Goal: Task Accomplishment & Management: Manage account settings

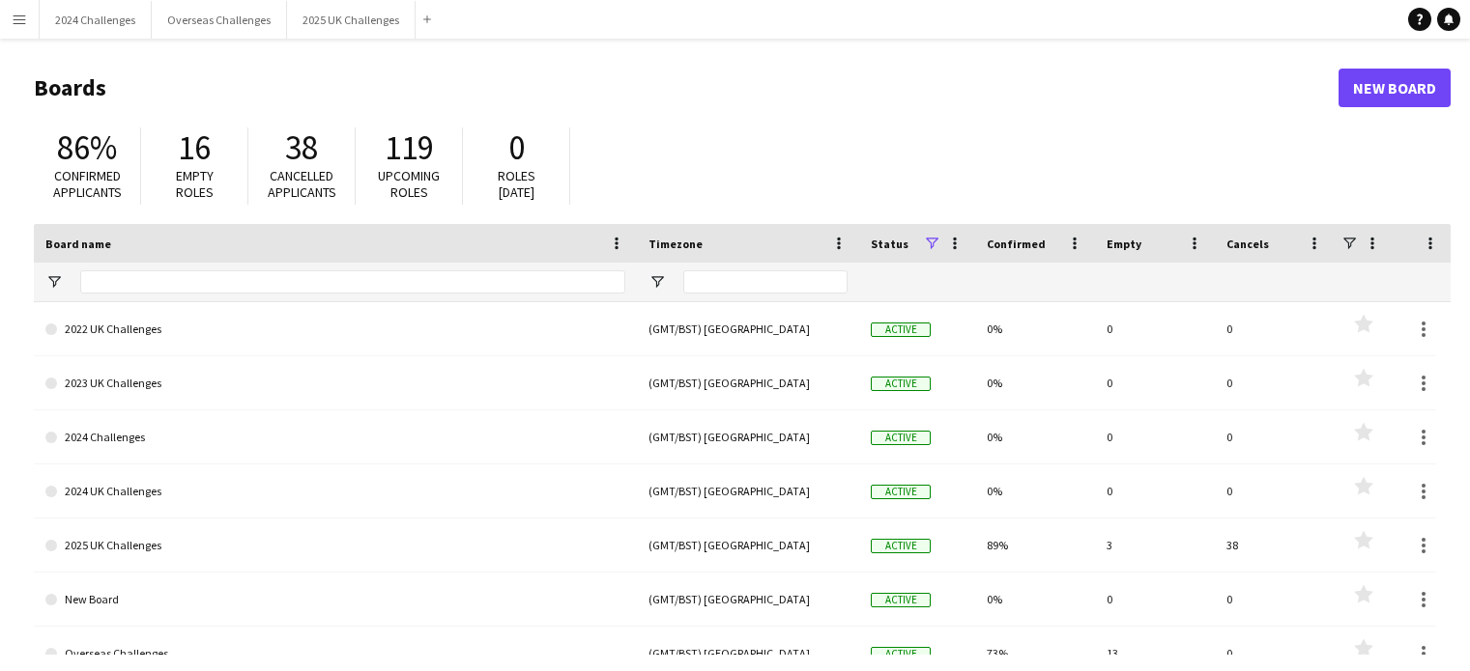
click at [375, 25] on button "2025 UK Challenges Close" at bounding box center [351, 20] width 128 height 38
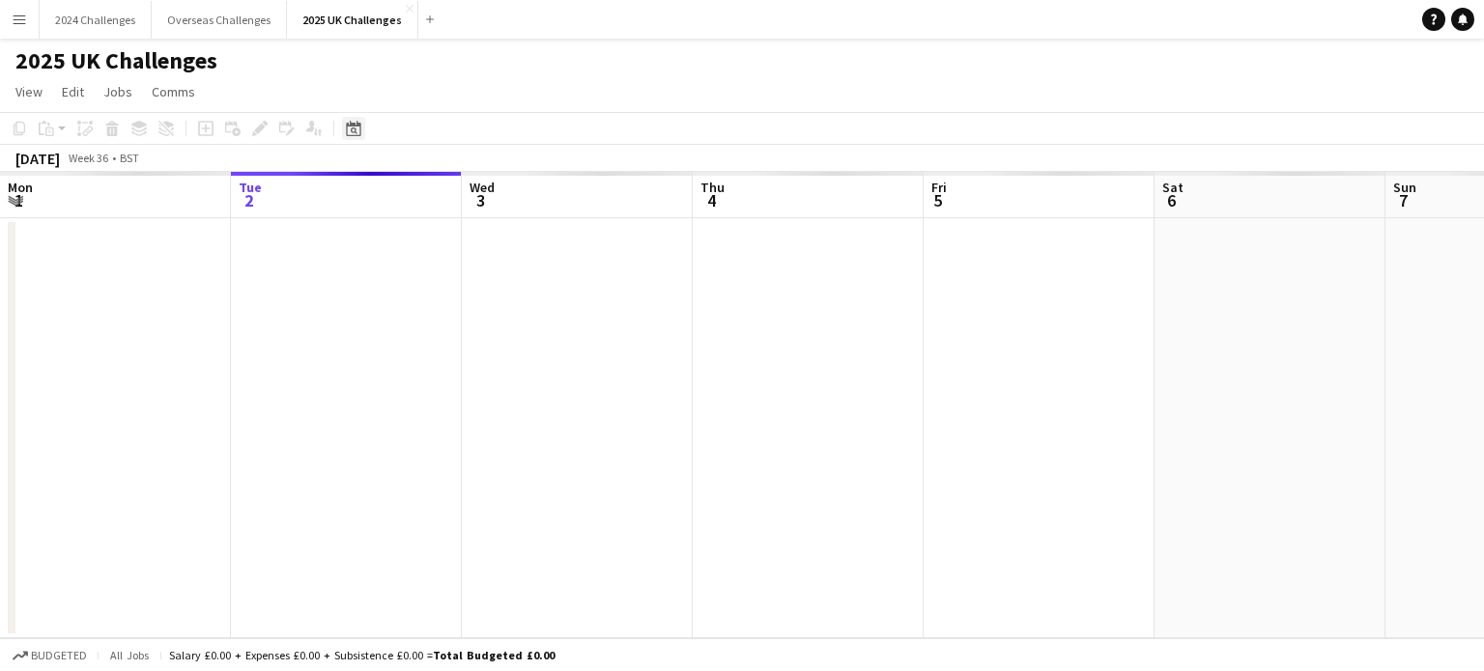
click at [350, 125] on icon at bounding box center [353, 128] width 14 height 15
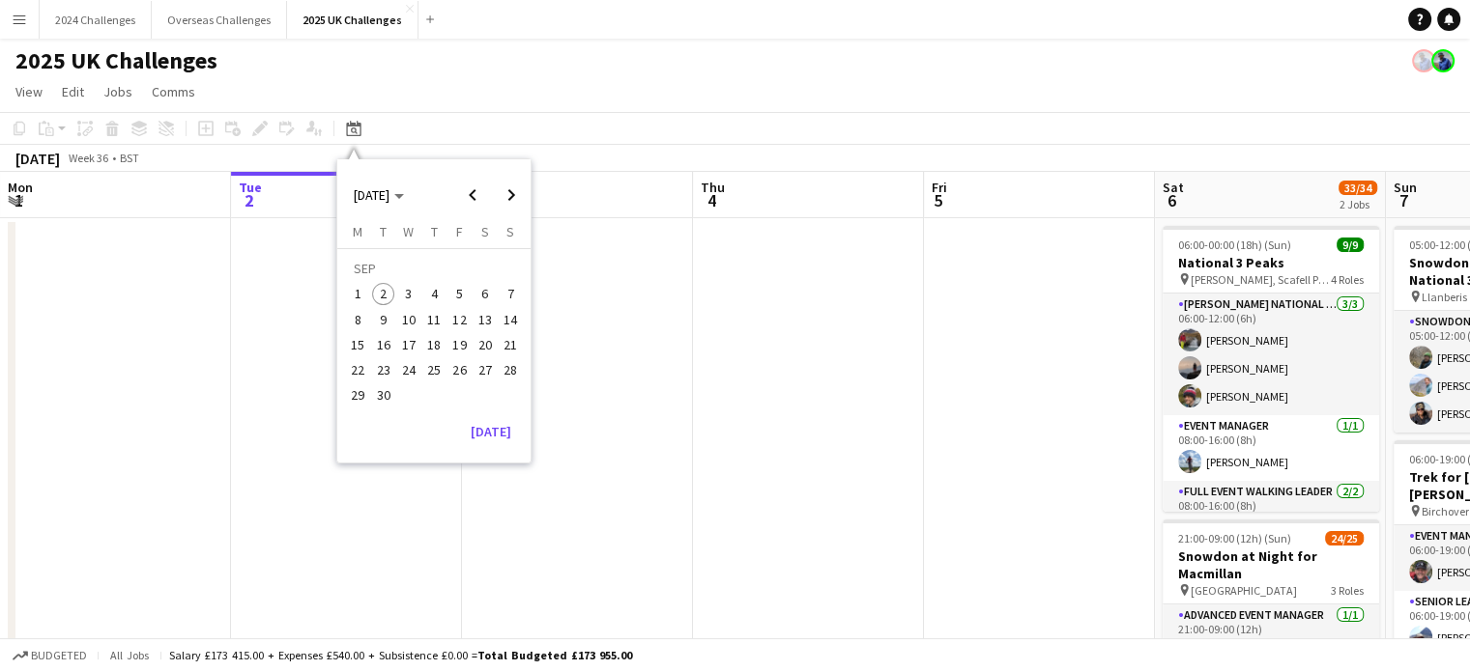
click at [467, 319] on span "12" at bounding box center [459, 319] width 23 height 23
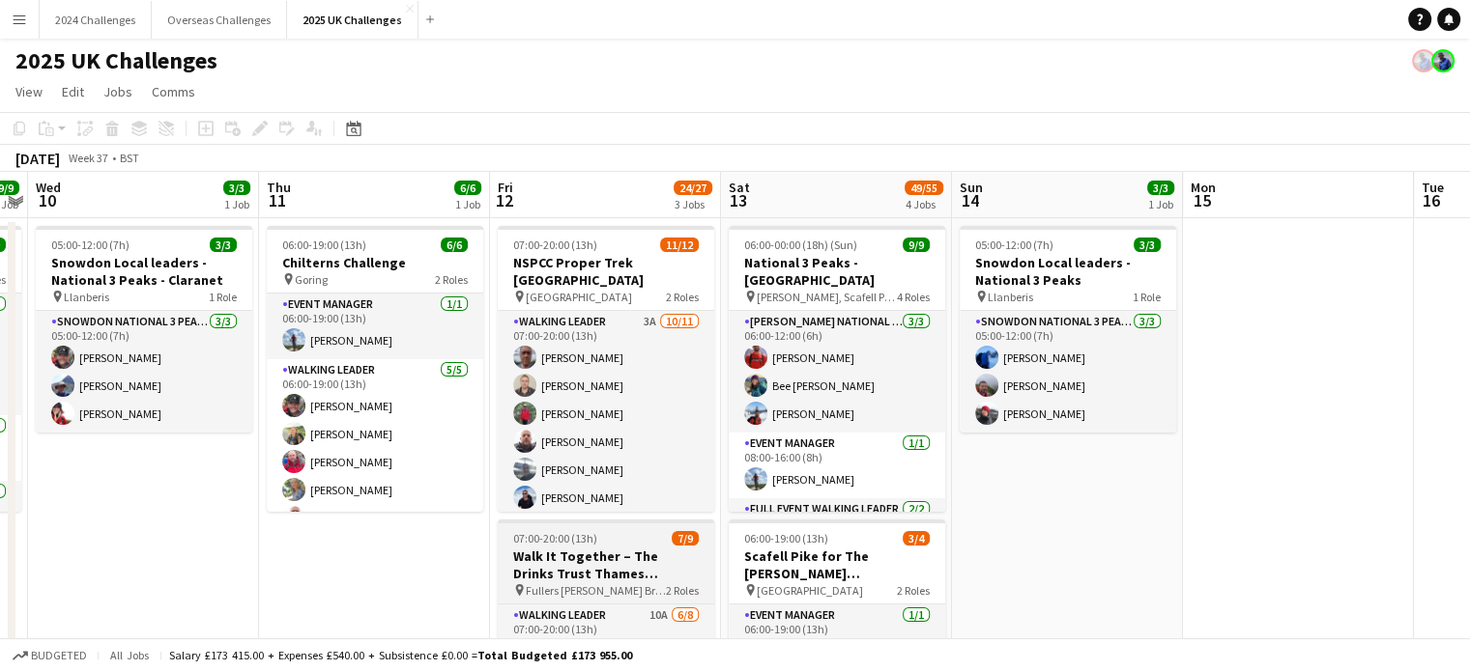
scroll to position [193, 0]
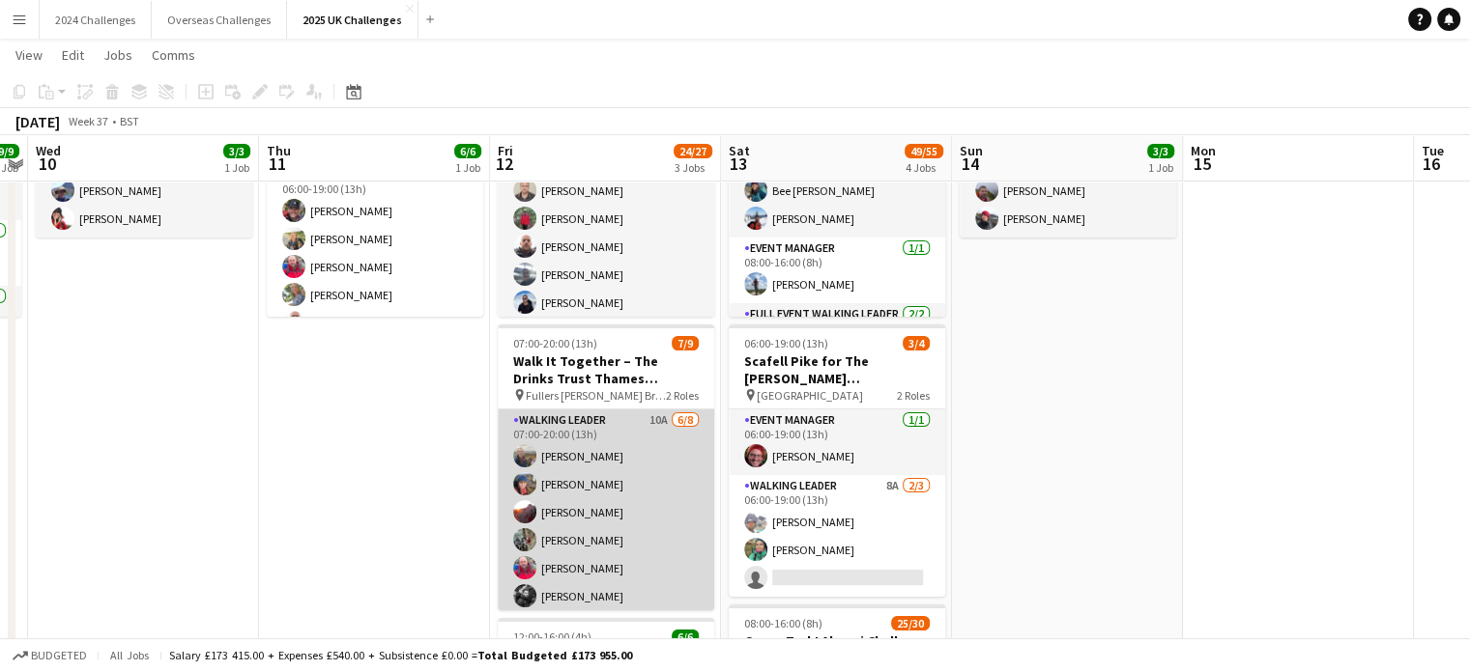
click at [591, 424] on app-card-role "Walking Leader 10A [DATE] 07:00-20:00 (13h) [PERSON_NAME] [PERSON_NAME] [PERSON…" at bounding box center [606, 541] width 216 height 262
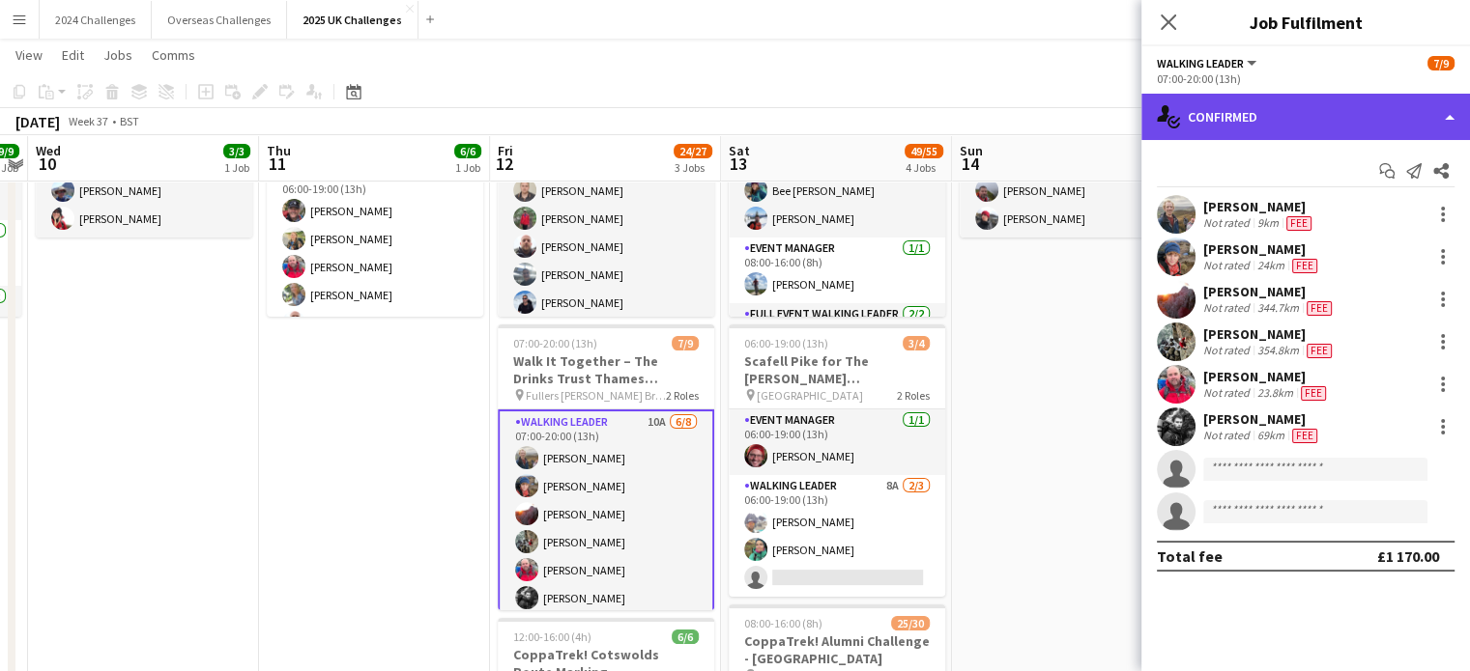
click at [1314, 119] on div "single-neutral-actions-check-2 Confirmed" at bounding box center [1305, 117] width 328 height 46
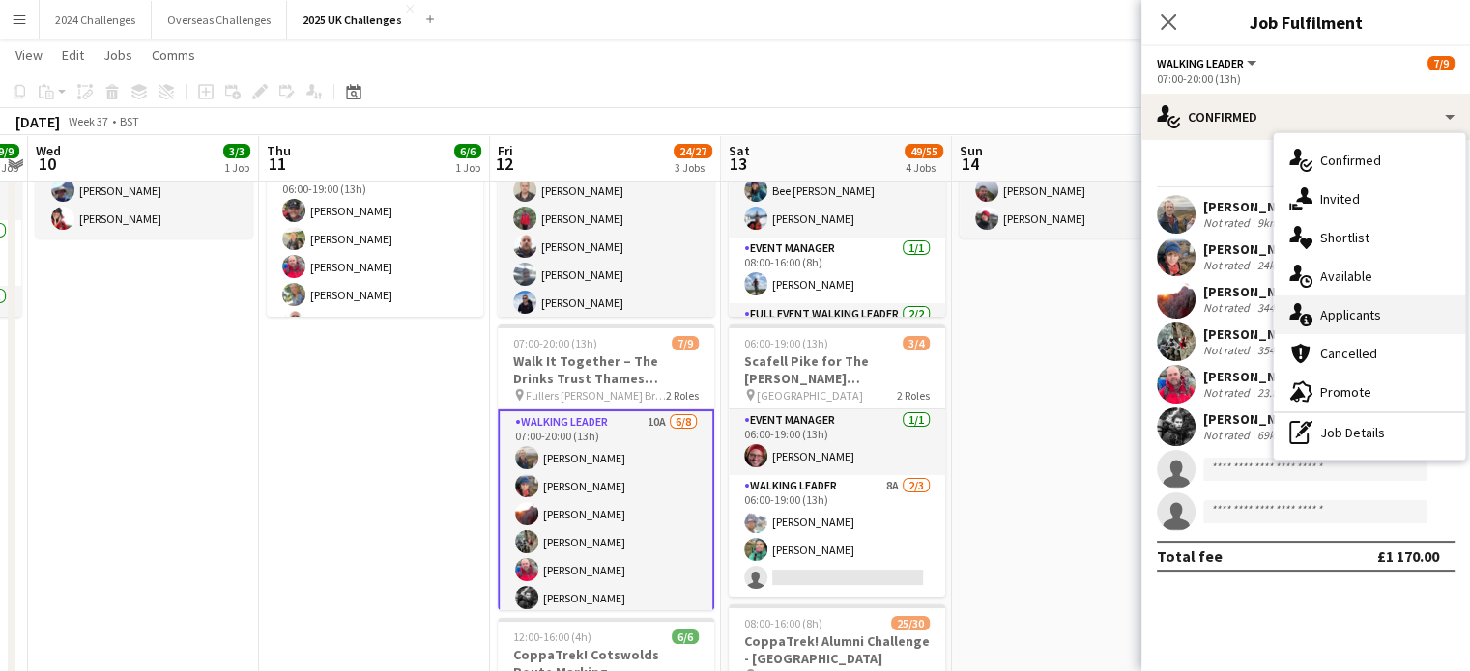
click at [1364, 325] on div "single-neutral-actions-information Applicants" at bounding box center [1368, 315] width 191 height 39
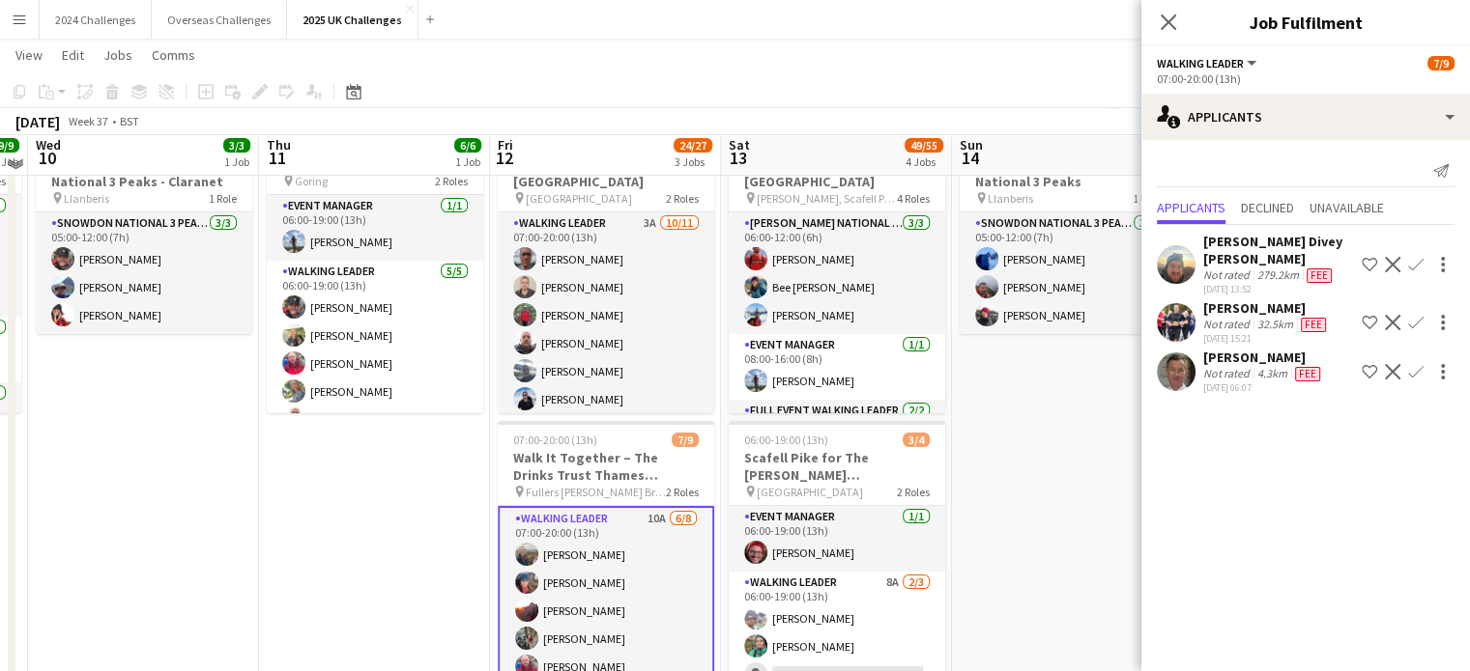
scroll to position [0, 0]
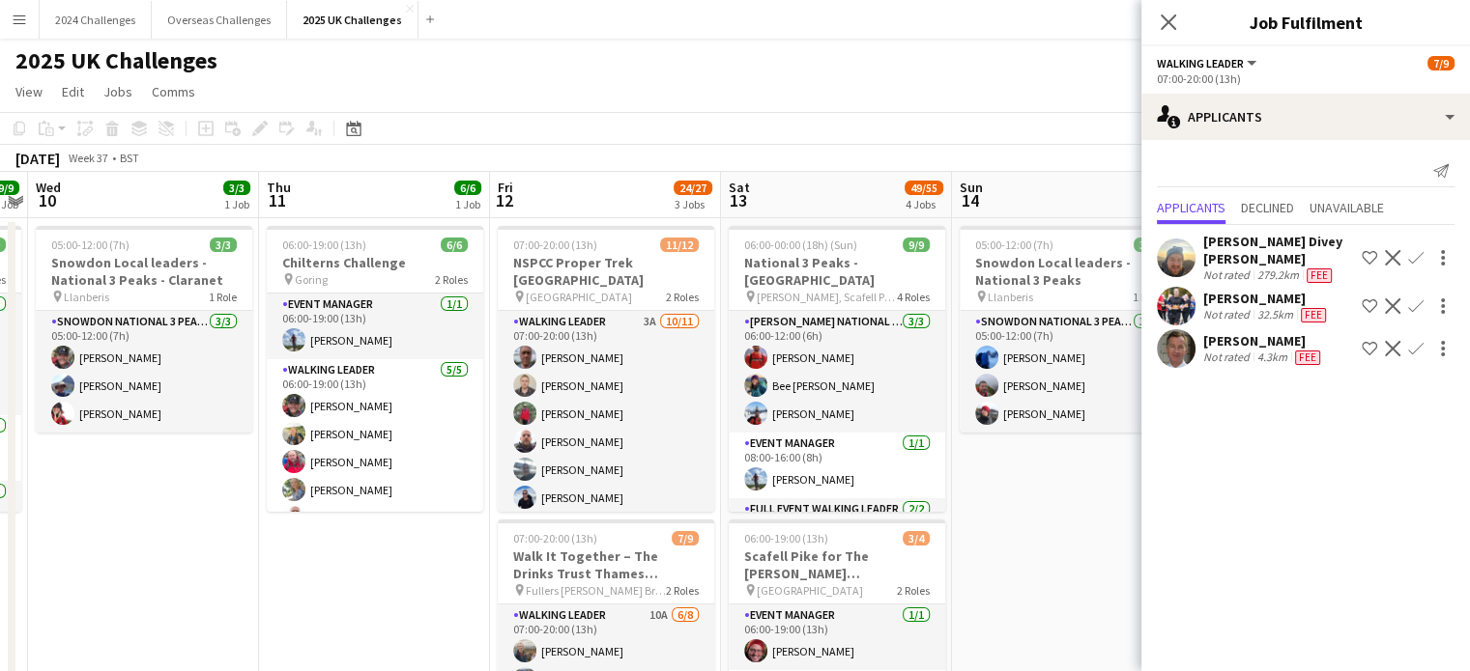
click at [921, 98] on app-page-menu "View Day view expanded Day view collapsed Month view Date picker Jump to [DATE]…" at bounding box center [735, 93] width 1470 height 37
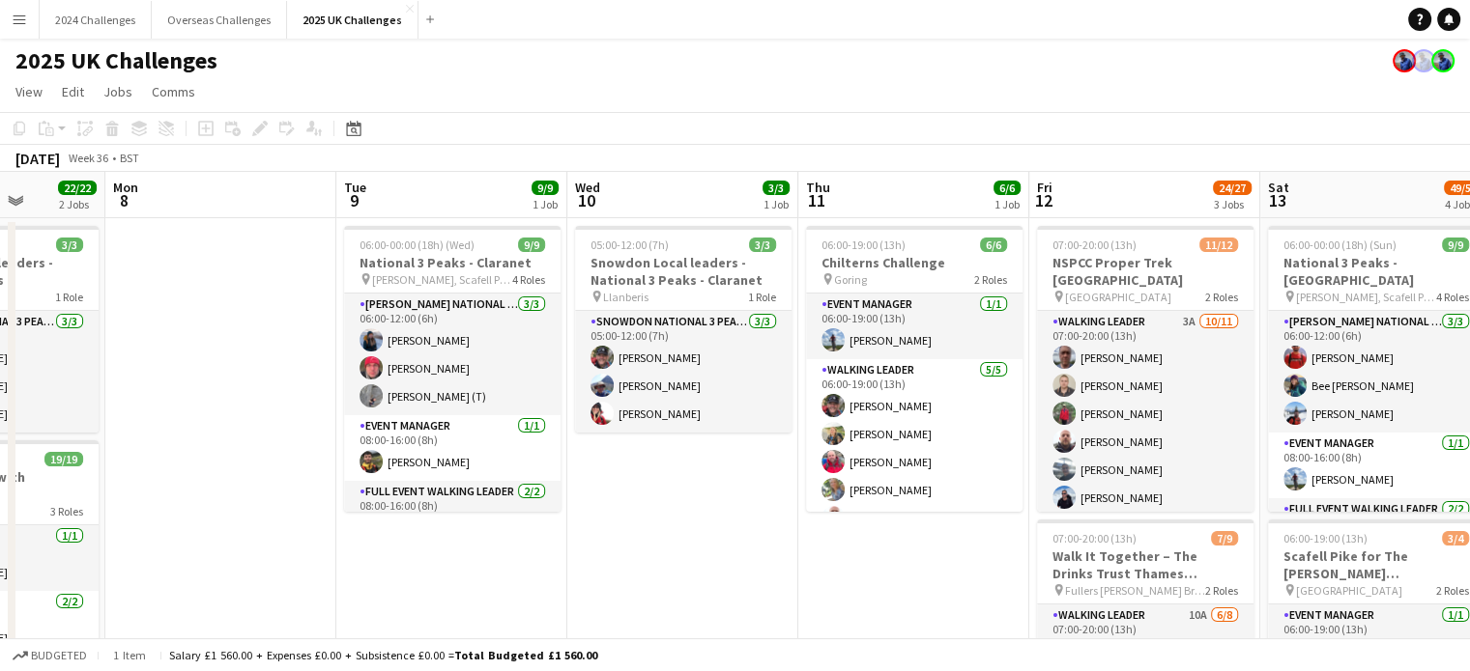
drag, startPoint x: 186, startPoint y: 542, endPoint x: 944, endPoint y: 544, distance: 757.5
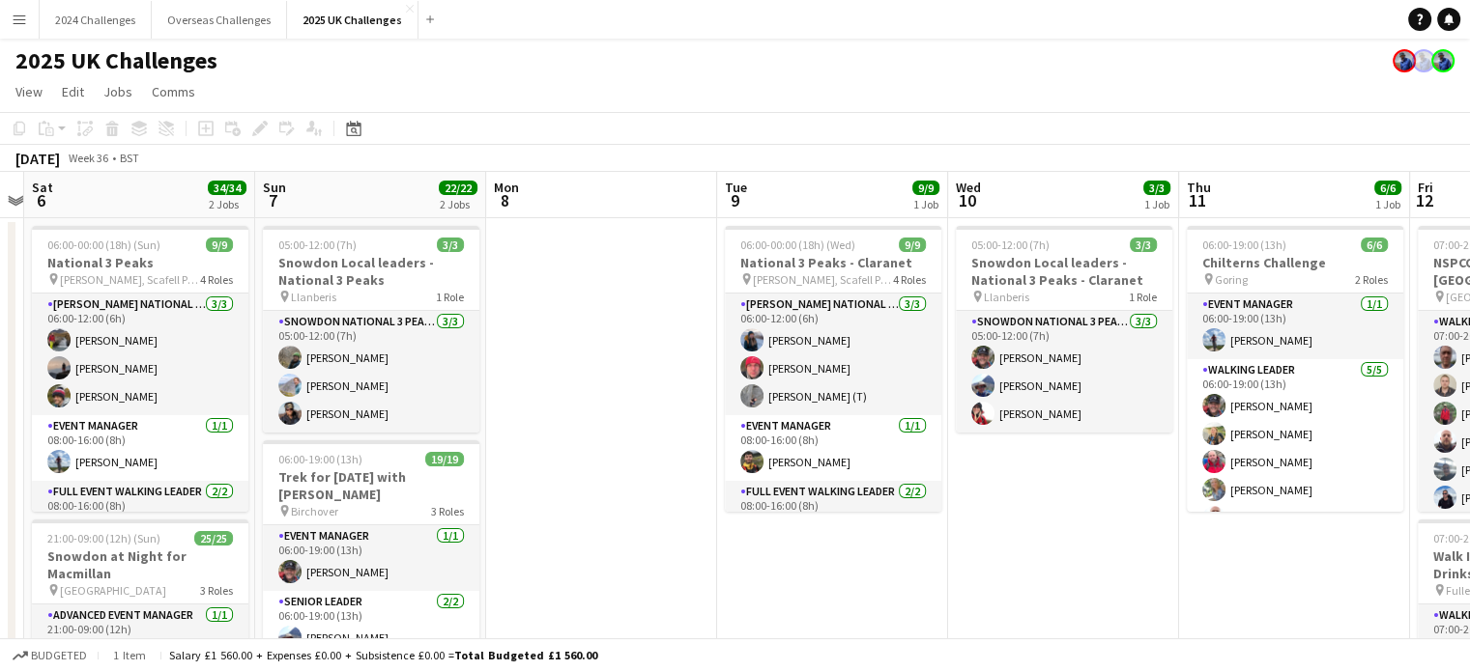
scroll to position [0, 614]
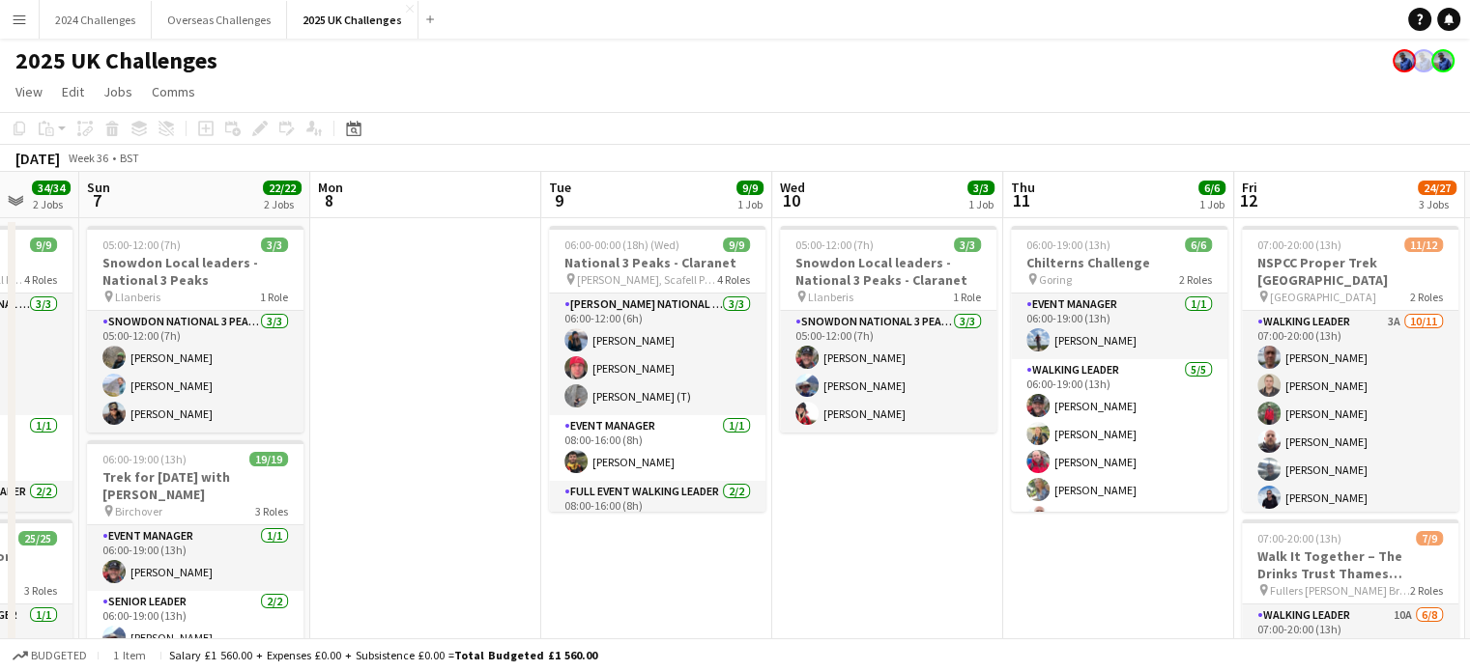
drag, startPoint x: 412, startPoint y: 366, endPoint x: 615, endPoint y: 365, distance: 203.9
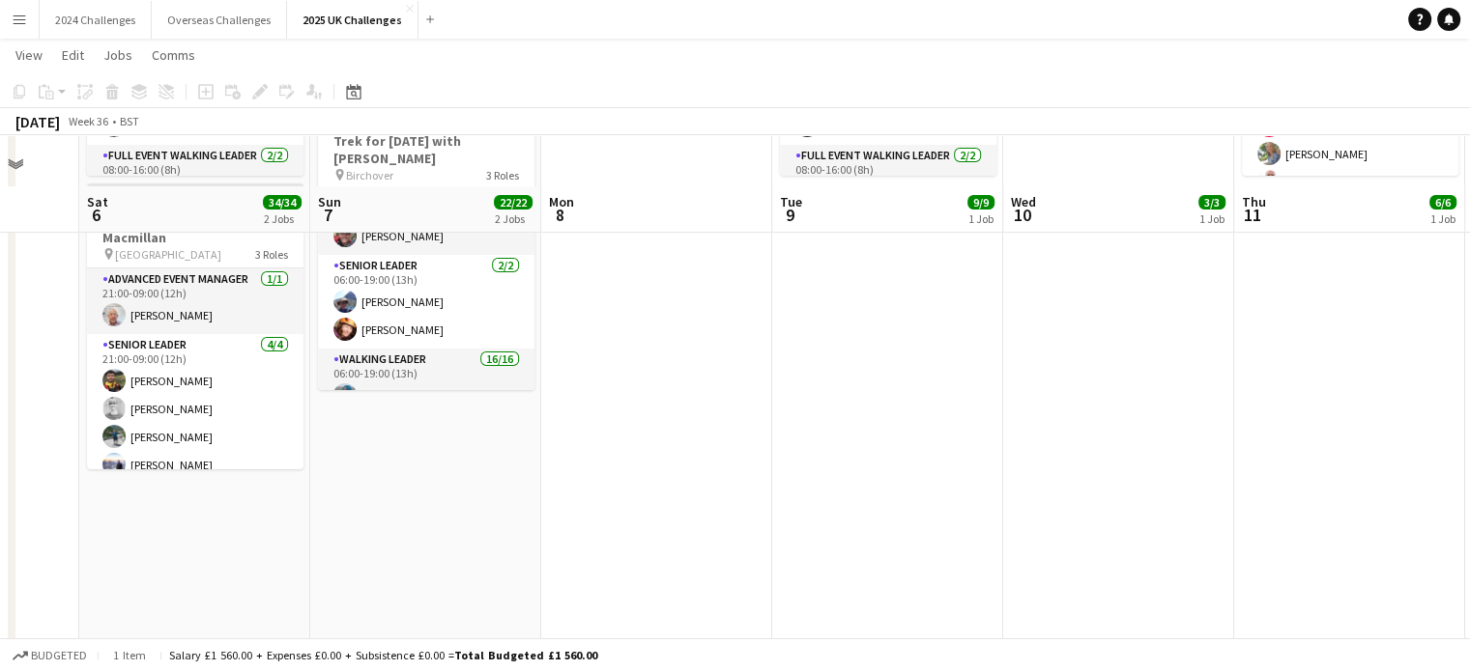
scroll to position [386, 0]
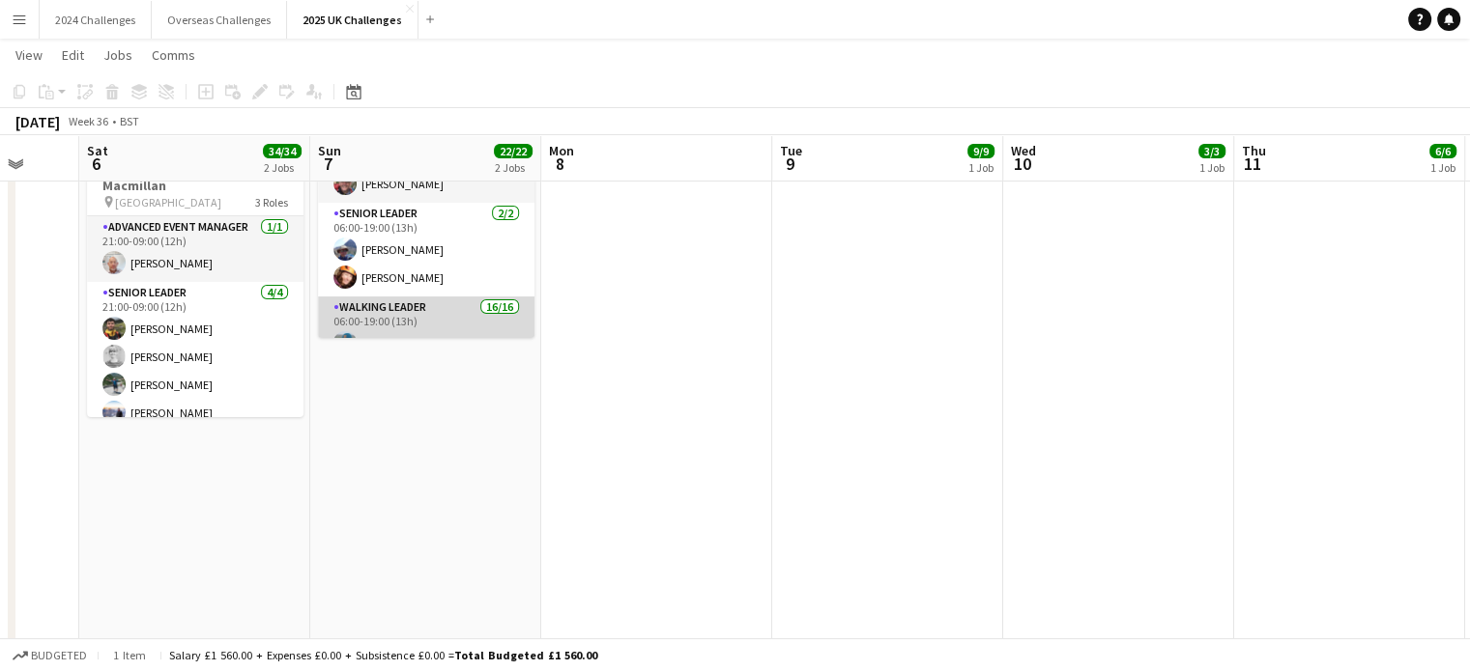
click at [417, 304] on app-card-role "Walking Leader 16/16 06:00-19:00 (13h) [PERSON_NAME] [PERSON_NAME] [PERSON_NAME…" at bounding box center [426, 540] width 216 height 486
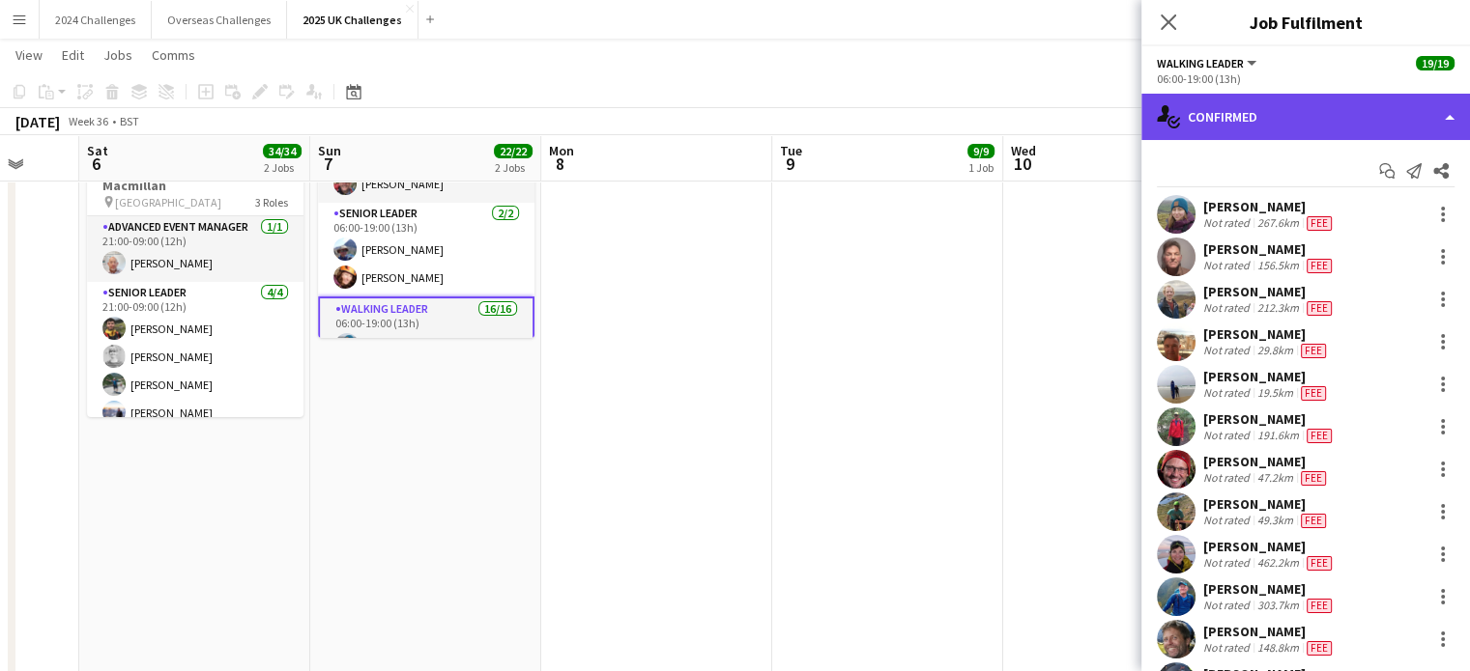
click at [1320, 122] on div "single-neutral-actions-check-2 Confirmed" at bounding box center [1305, 117] width 328 height 46
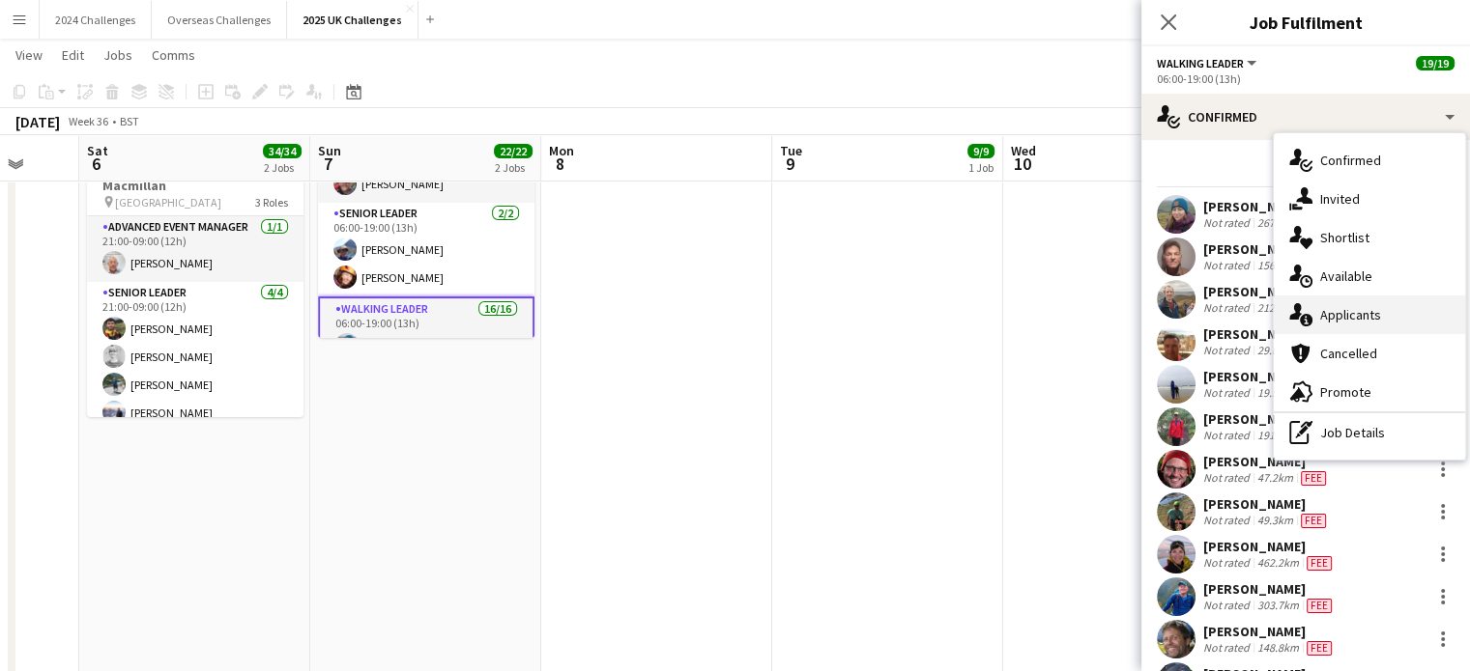
click at [1380, 316] on div "single-neutral-actions-information Applicants" at bounding box center [1368, 315] width 191 height 39
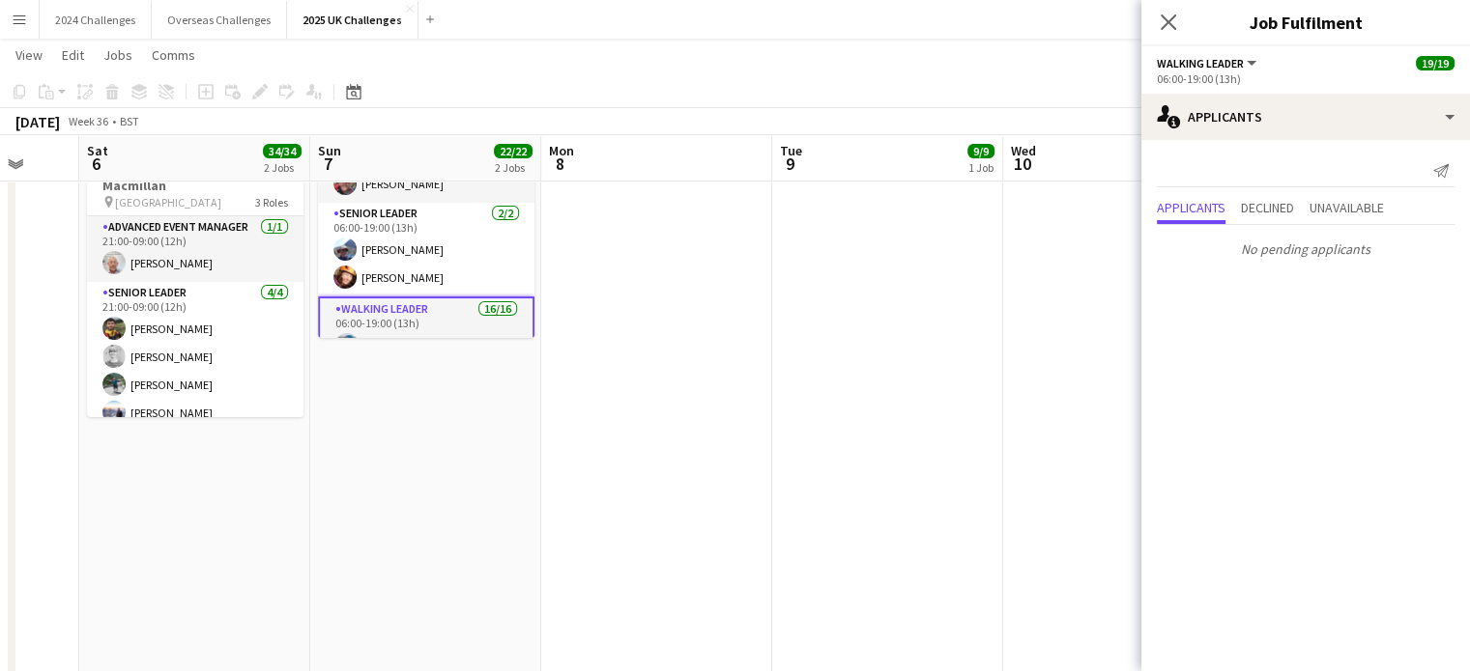
click at [753, 71] on app-page-menu "View Day view expanded Day view collapsed Month view Date picker Jump to [DATE]…" at bounding box center [735, 57] width 1470 height 37
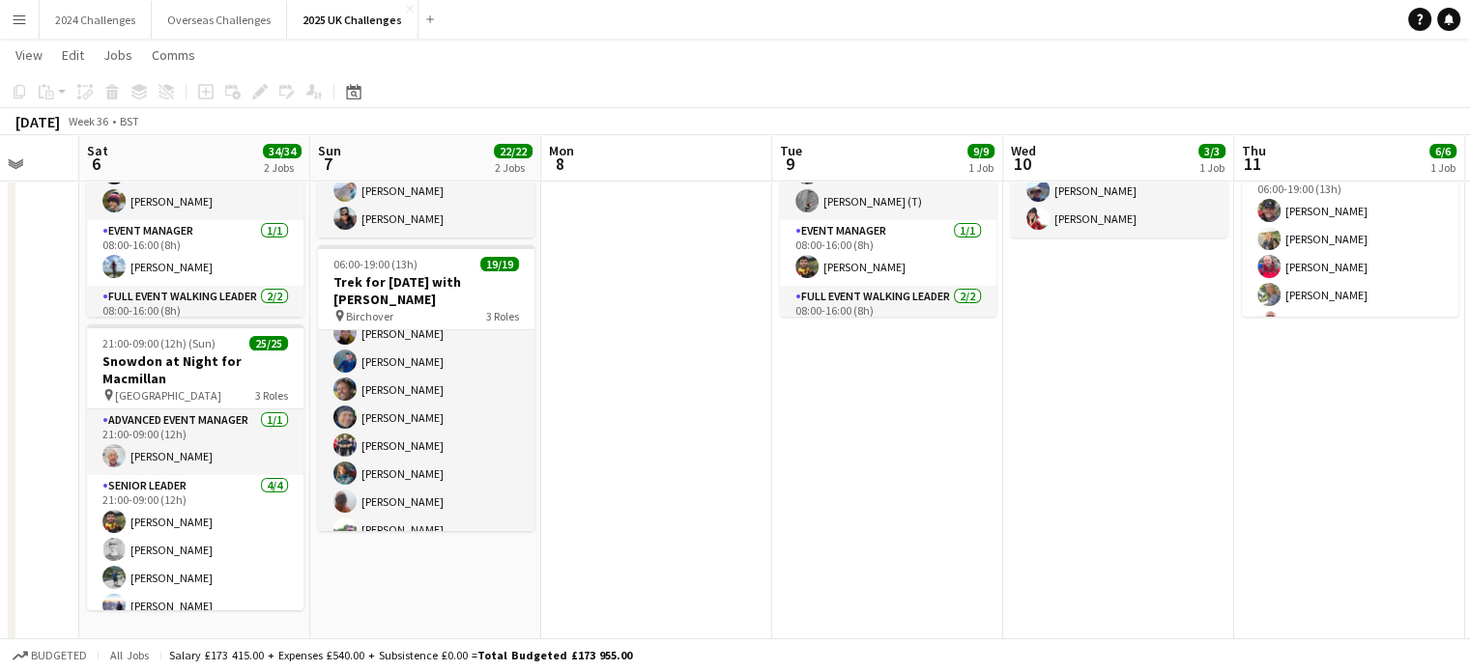
scroll to position [444, 0]
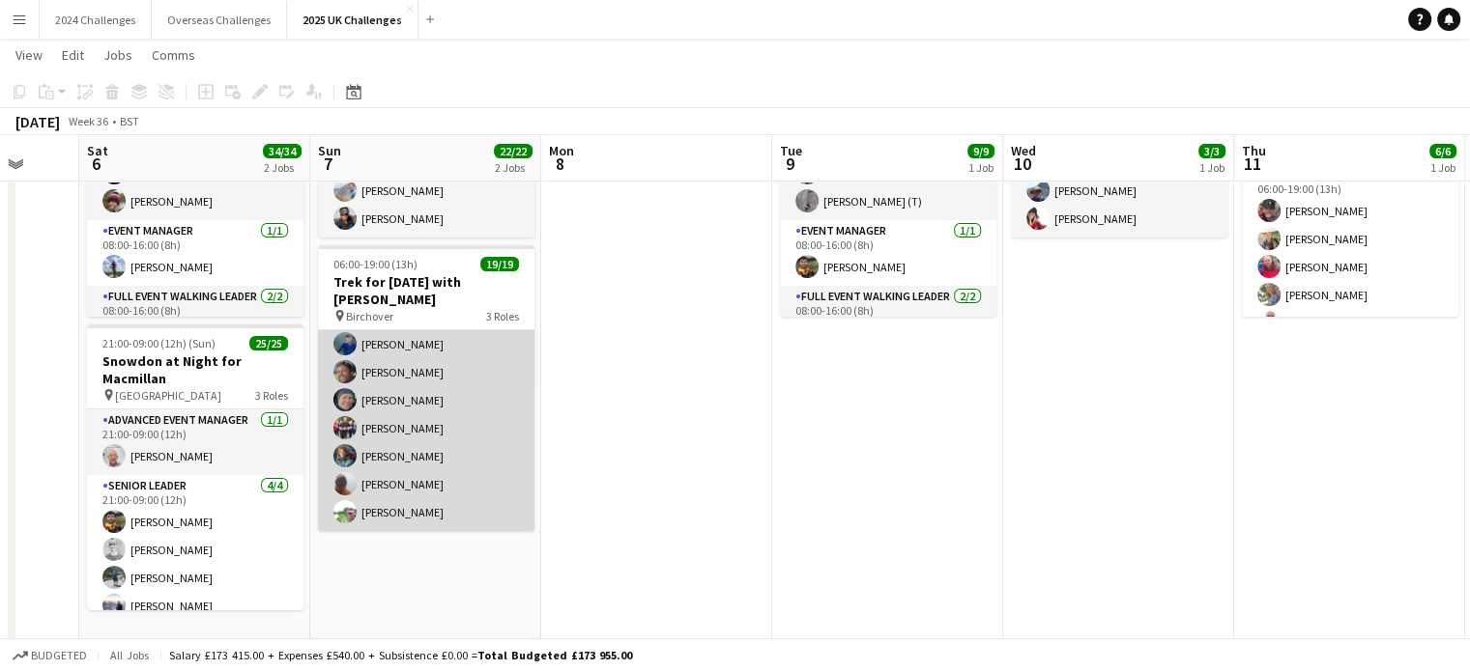
click at [419, 427] on app-card-role "Walking Leader 16/16 06:00-19:00 (13h) [PERSON_NAME] [PERSON_NAME] [PERSON_NAME…" at bounding box center [426, 288] width 216 height 486
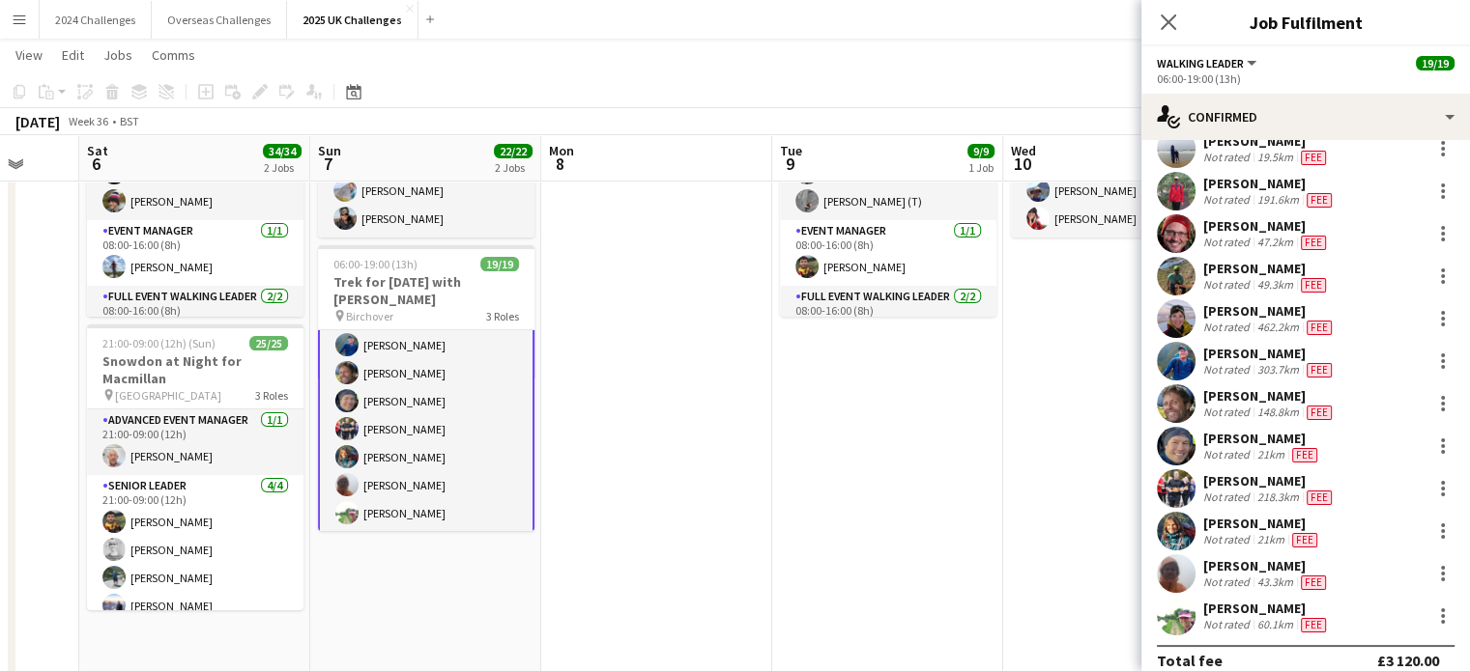
scroll to position [255, 0]
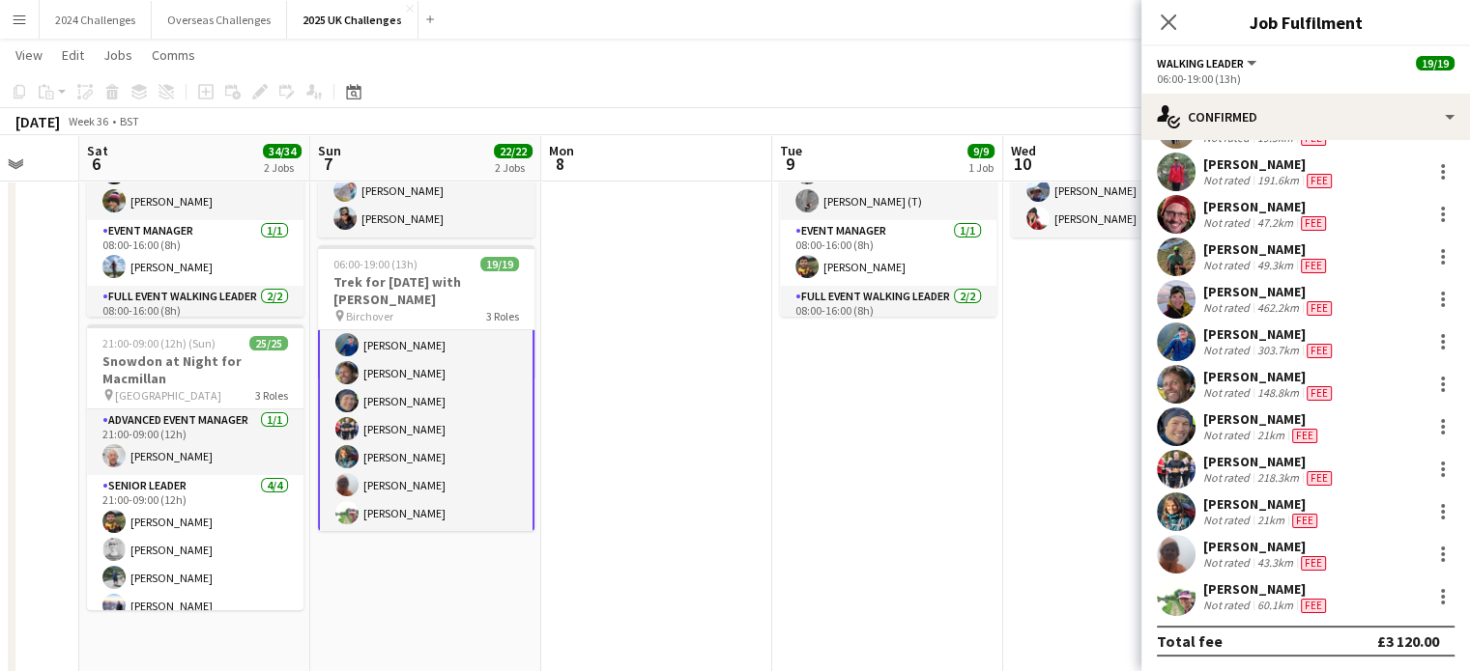
click at [1279, 467] on div "[PERSON_NAME]" at bounding box center [1269, 461] width 132 height 17
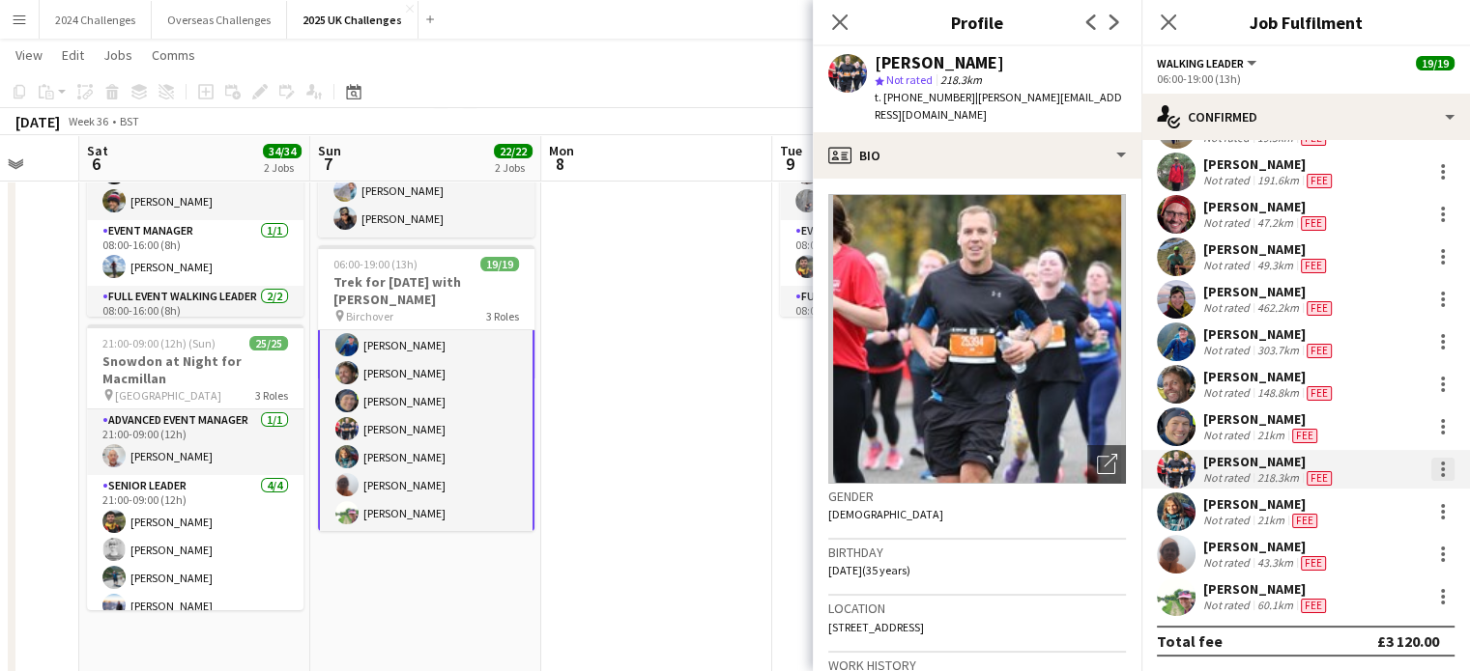
click at [1441, 468] on div at bounding box center [1443, 470] width 4 height 4
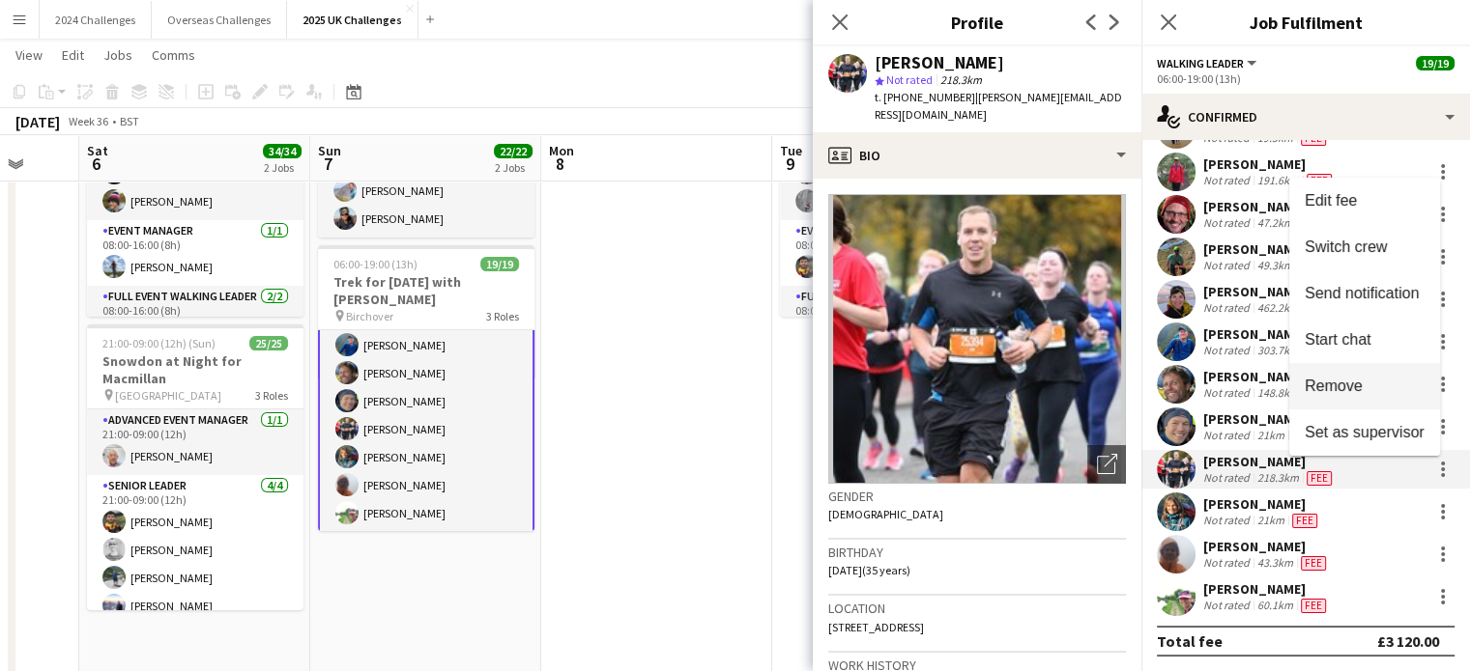
click at [1368, 383] on span "Remove" at bounding box center [1364, 386] width 120 height 17
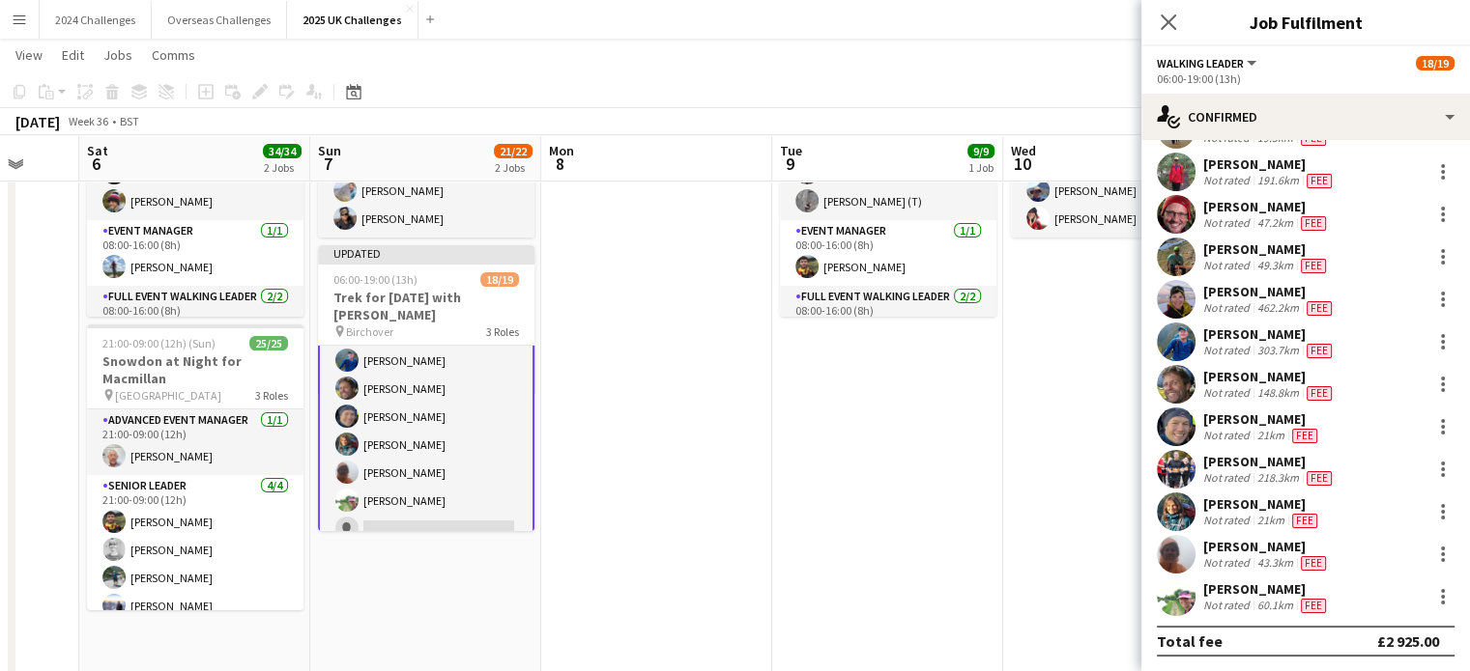
click at [1013, 71] on app-page-menu "View Day view expanded Day view collapsed Month view Date picker Jump to [DATE]…" at bounding box center [735, 57] width 1470 height 37
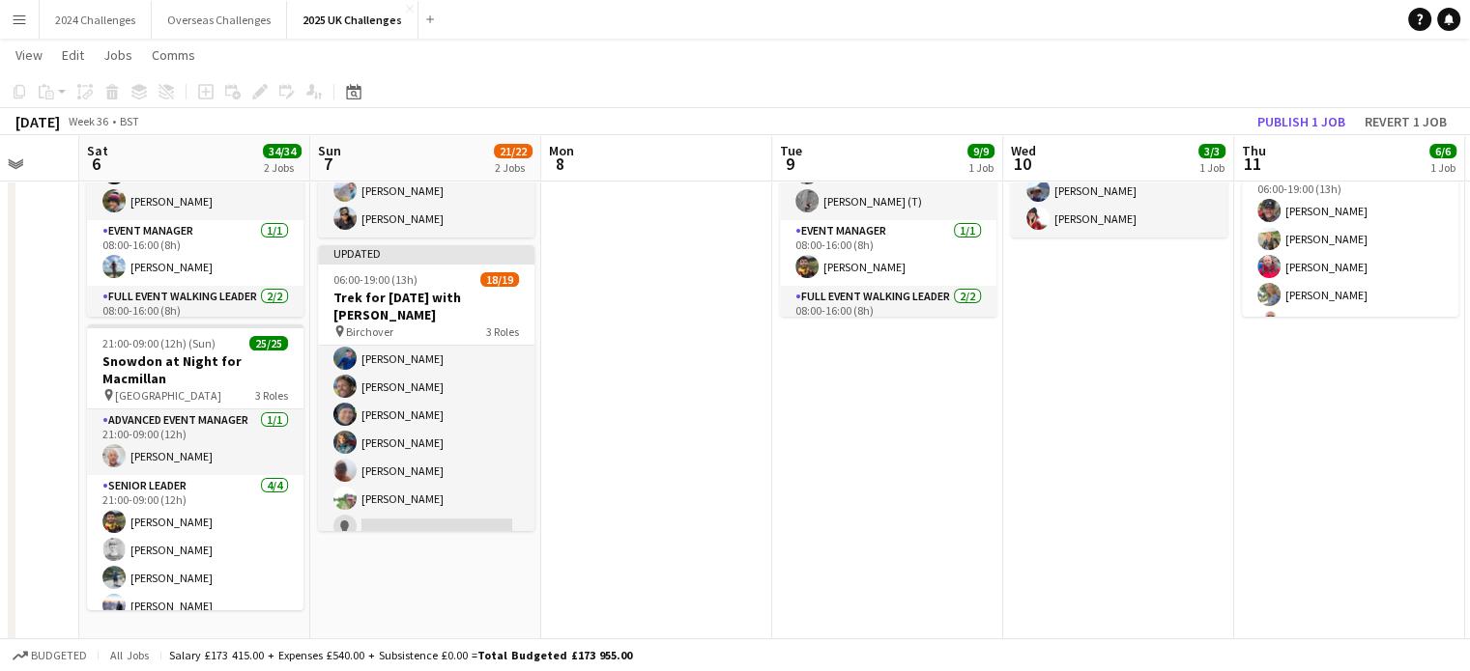
scroll to position [444, 0]
click at [1280, 123] on button "Publish 1 job" at bounding box center [1300, 121] width 103 height 25
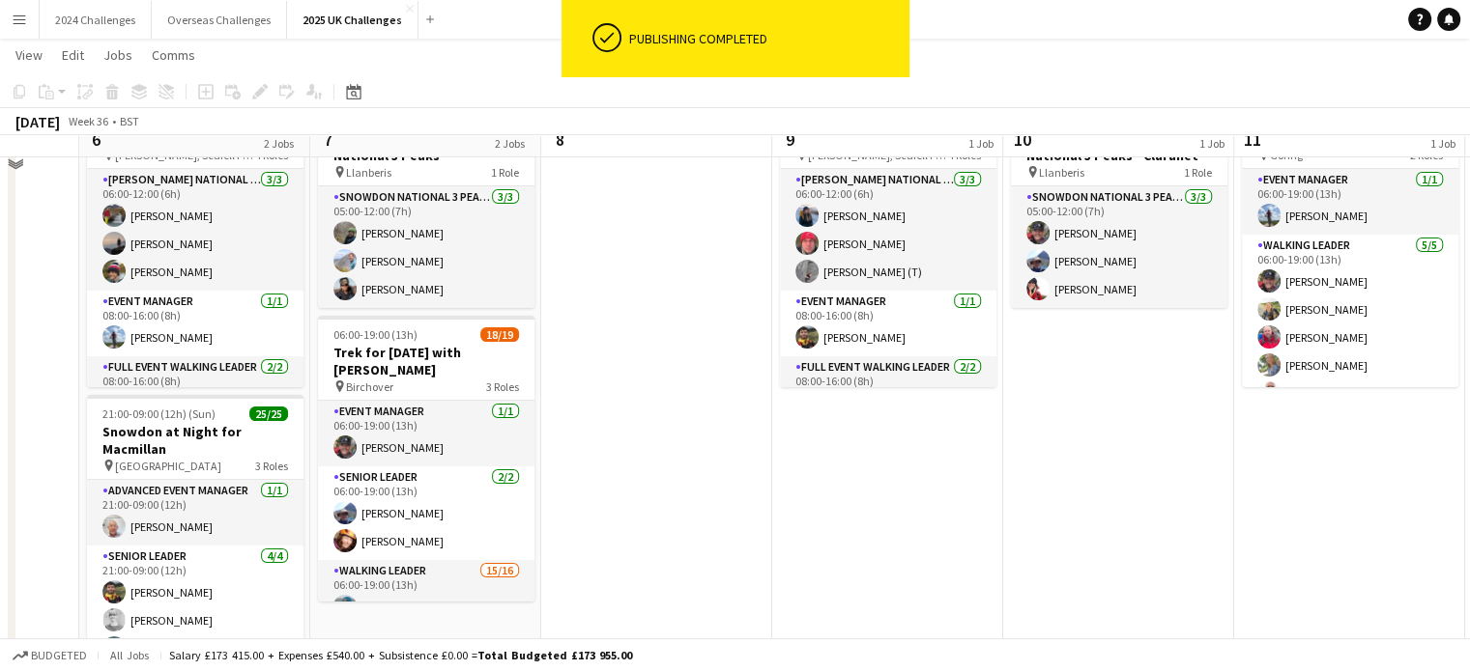
scroll to position [97, 0]
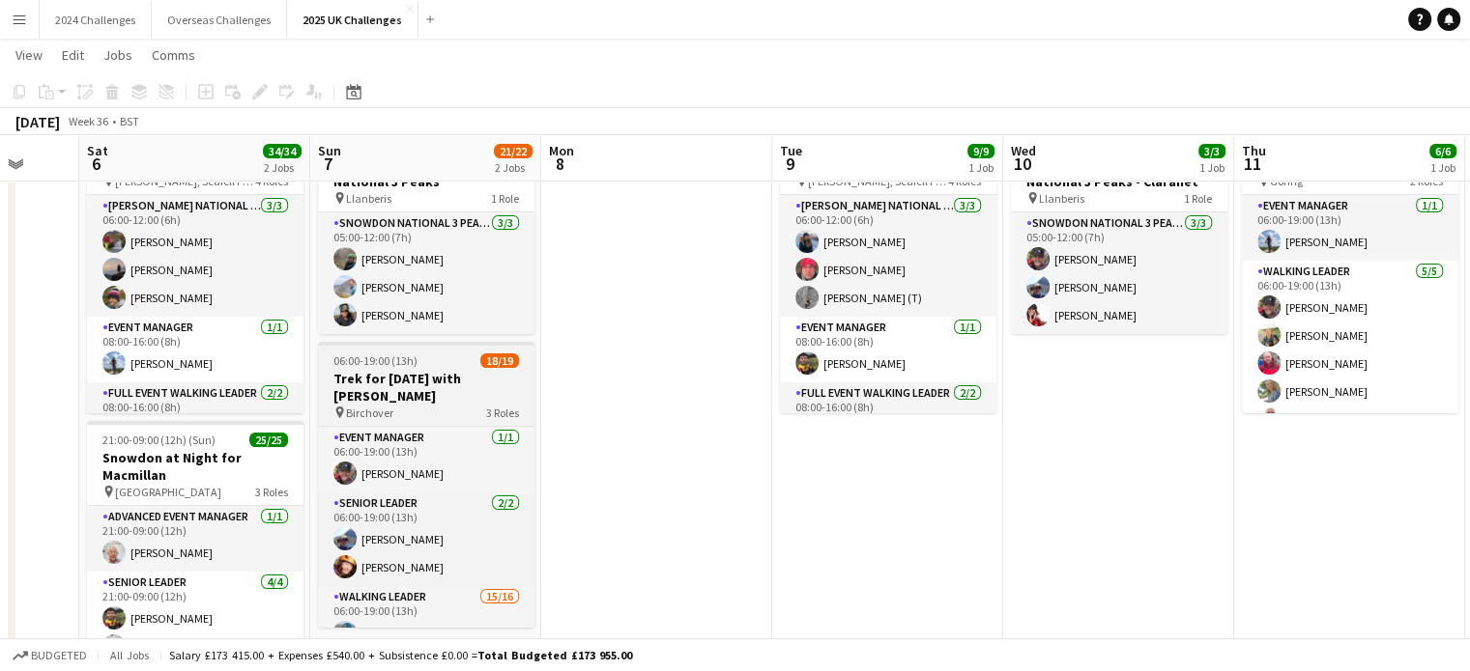
click at [408, 370] on h3 "Trek for [DATE] with [PERSON_NAME]" at bounding box center [426, 387] width 216 height 35
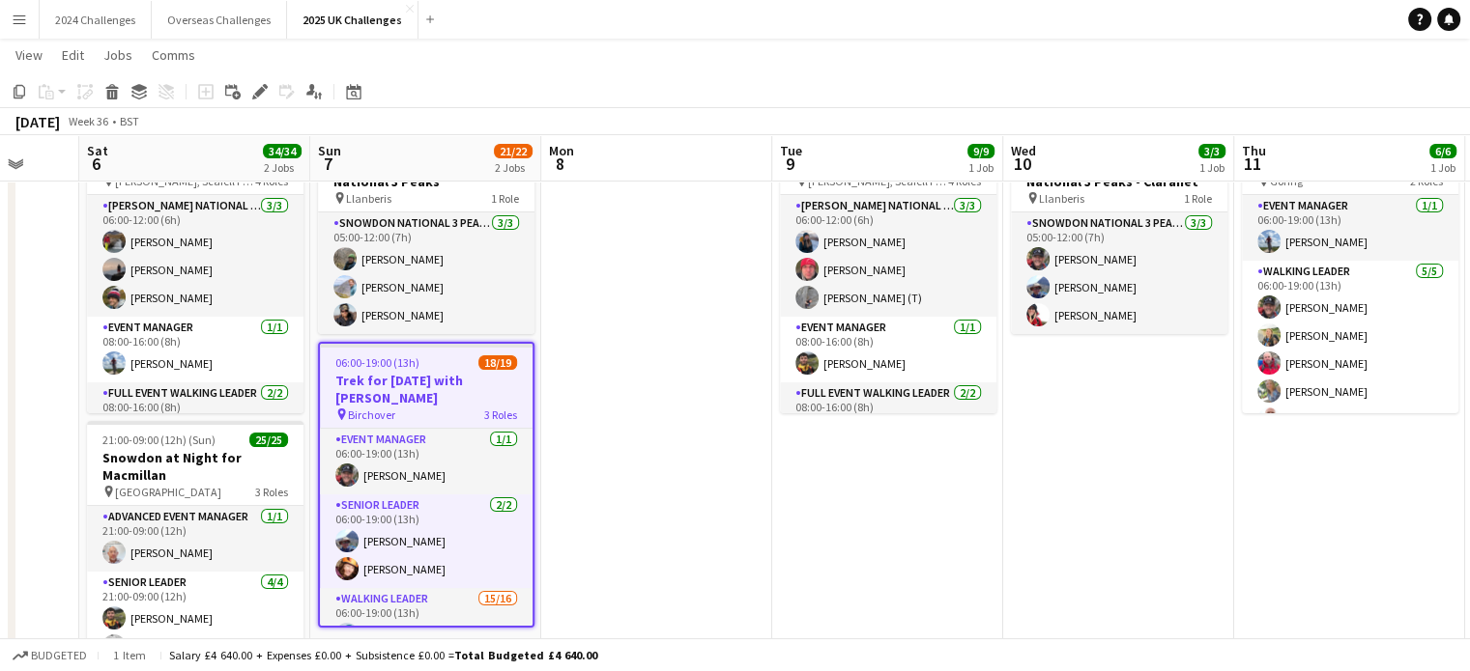
click at [259, 80] on div "Edit" at bounding box center [259, 91] width 23 height 23
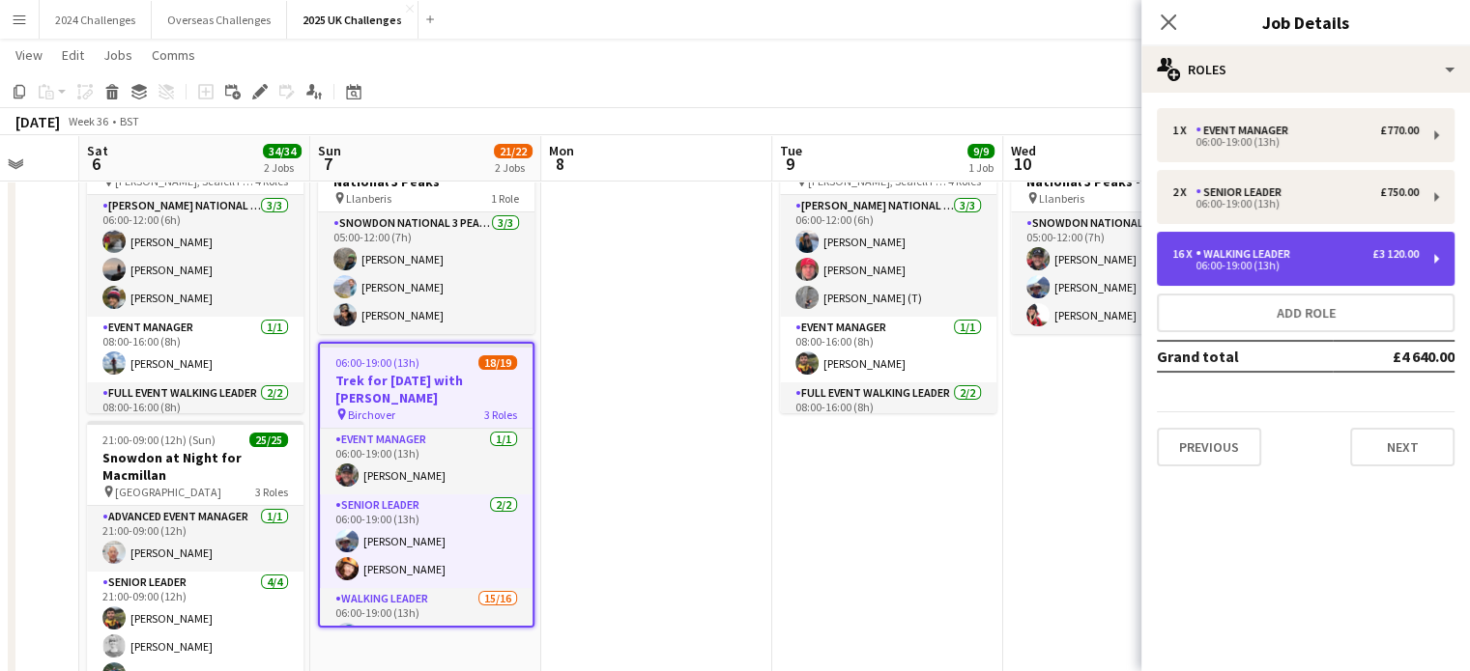
click at [1294, 247] on div "Walking Leader" at bounding box center [1246, 254] width 102 height 14
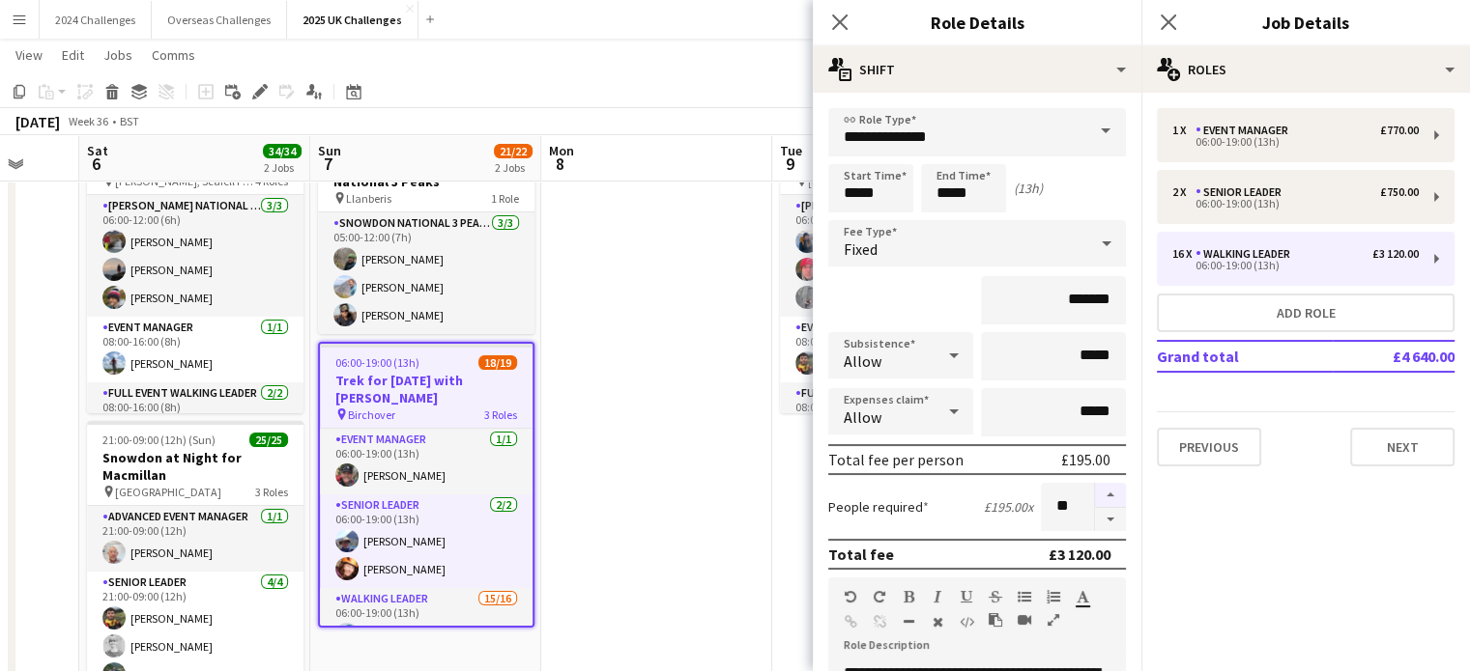
click at [1095, 487] on button "button" at bounding box center [1110, 495] width 31 height 25
type input "**"
click at [723, 18] on app-navbar "Menu Boards Boards Boards All jobs Status Workforce Workforce My Workforce Recr…" at bounding box center [735, 19] width 1470 height 39
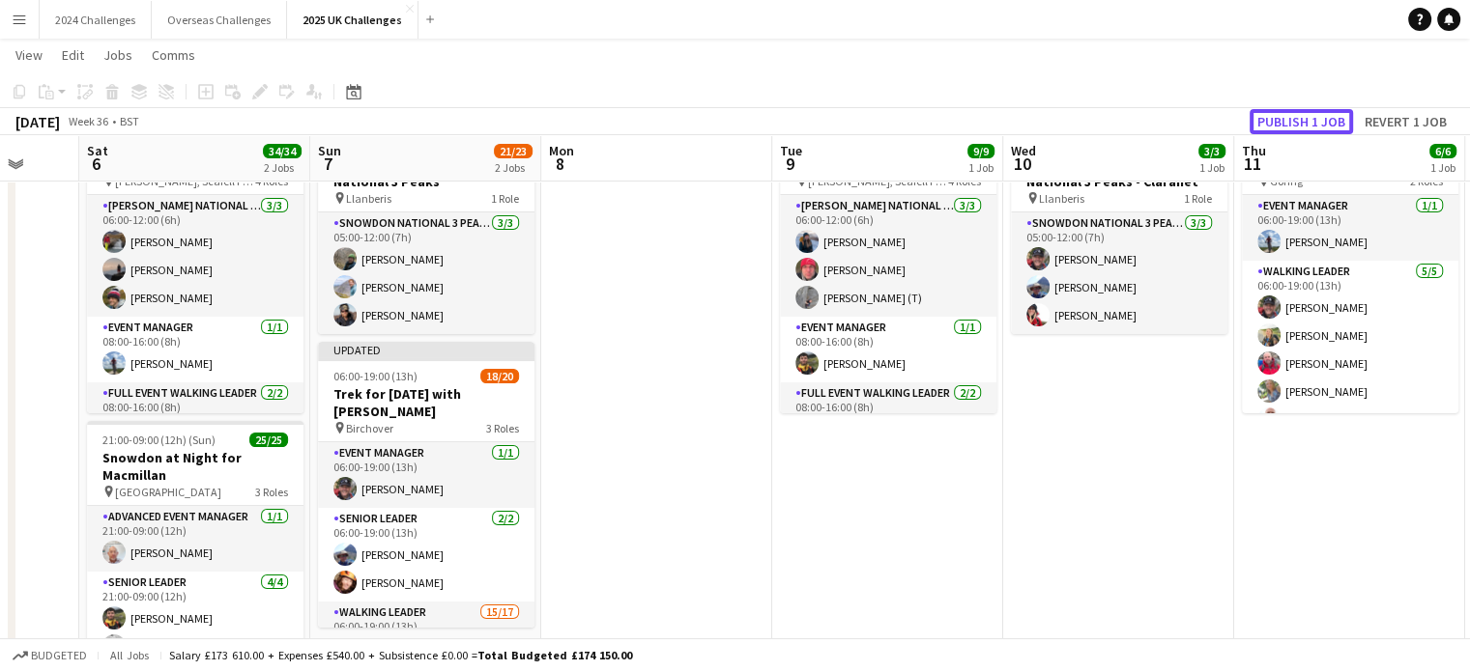
drag, startPoint x: 1319, startPoint y: 123, endPoint x: 1279, endPoint y: 129, distance: 40.2
click at [1318, 123] on button "Publish 1 job" at bounding box center [1300, 121] width 103 height 25
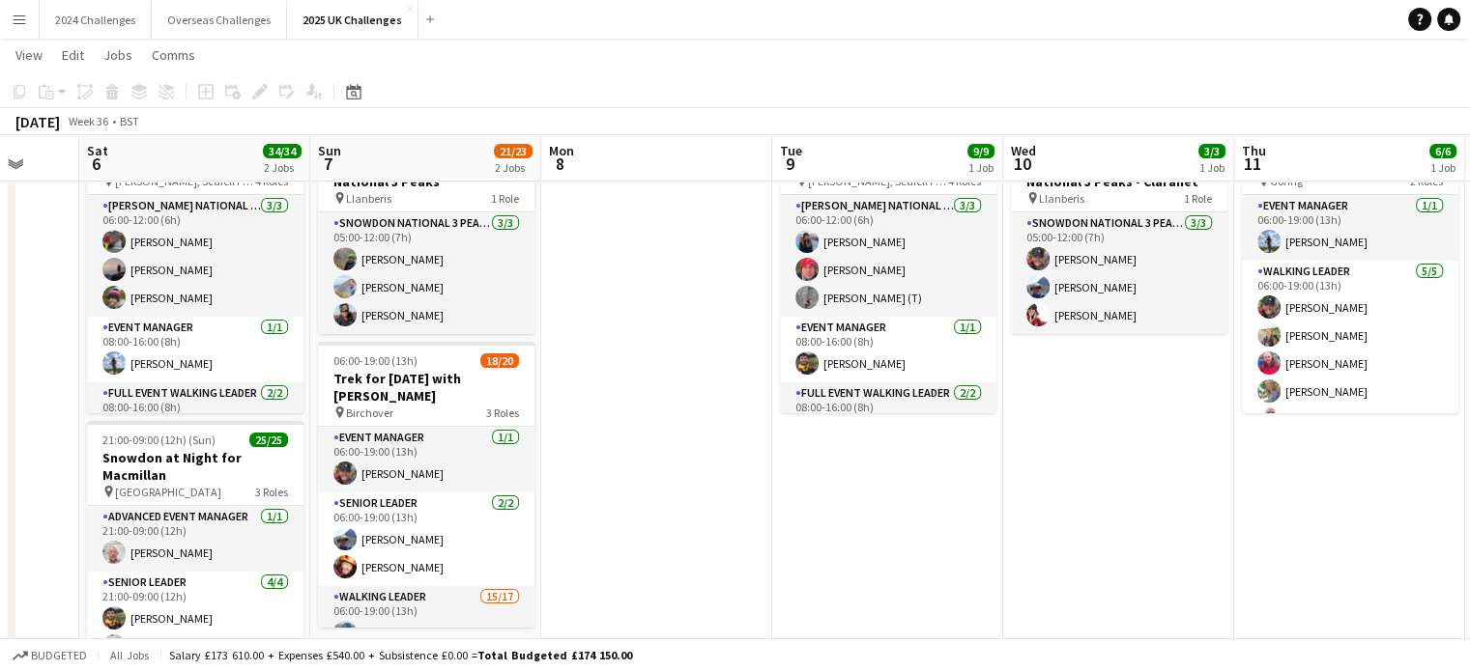
click at [703, 93] on app-toolbar "Copy Paste Paste Ctrl+V Paste with crew Ctrl+Shift+V Paste linked Job [GEOGRAPH…" at bounding box center [735, 91] width 1470 height 33
